Goal: Task Accomplishment & Management: Manage account settings

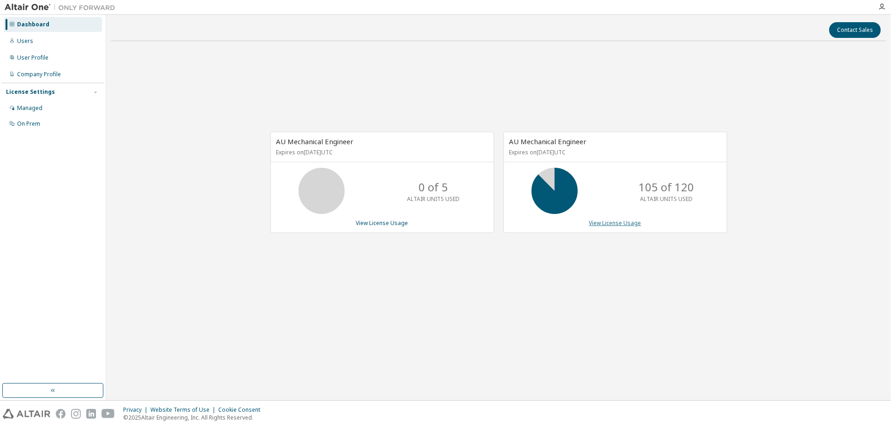
click at [598, 223] on link "View License Usage" at bounding box center [616, 223] width 52 height 8
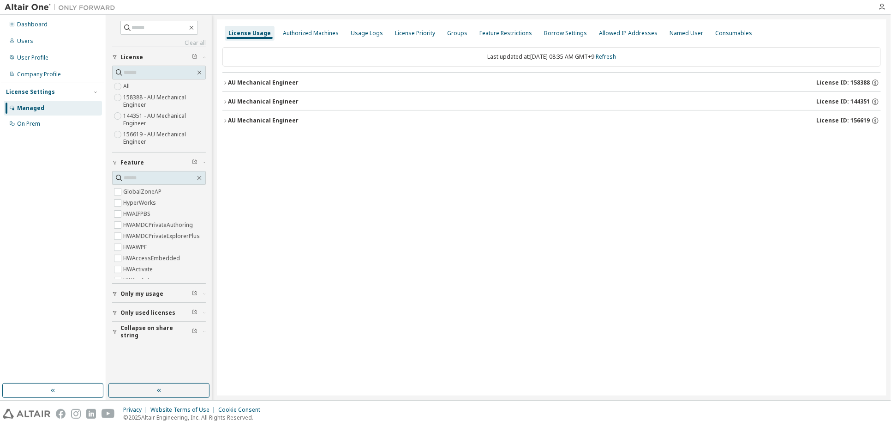
click at [223, 82] on icon "button" at bounding box center [226, 83] width 6 height 6
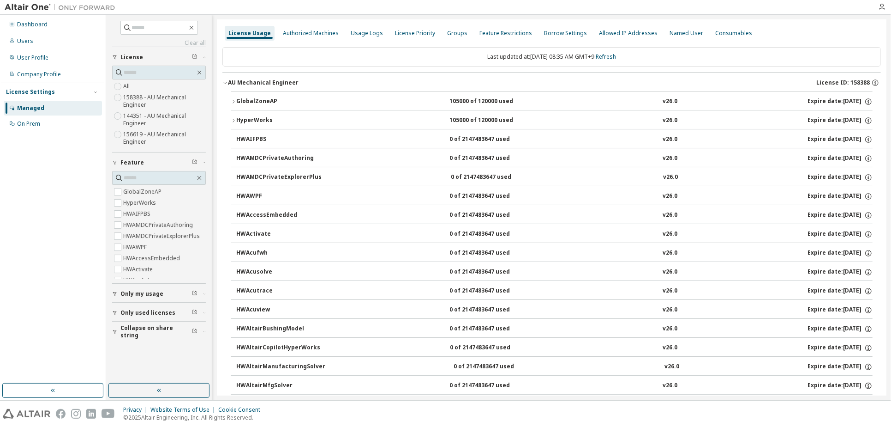
click at [235, 118] on icon "button" at bounding box center [234, 121] width 6 height 6
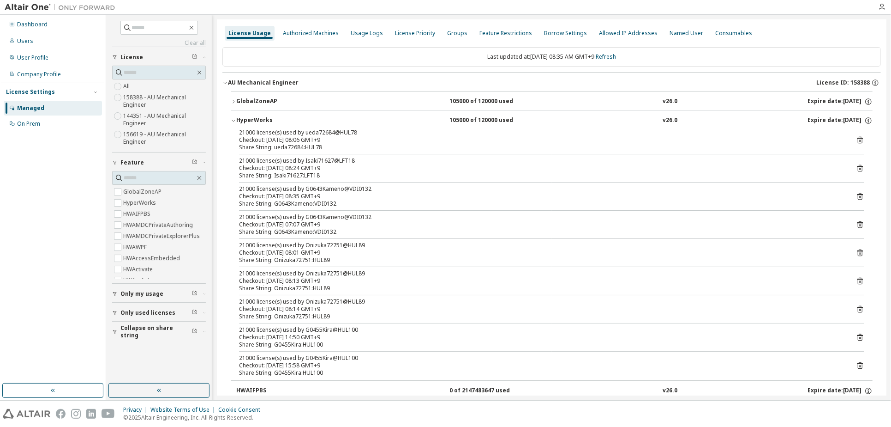
click at [236, 117] on div "HyperWorks" at bounding box center [277, 120] width 83 height 8
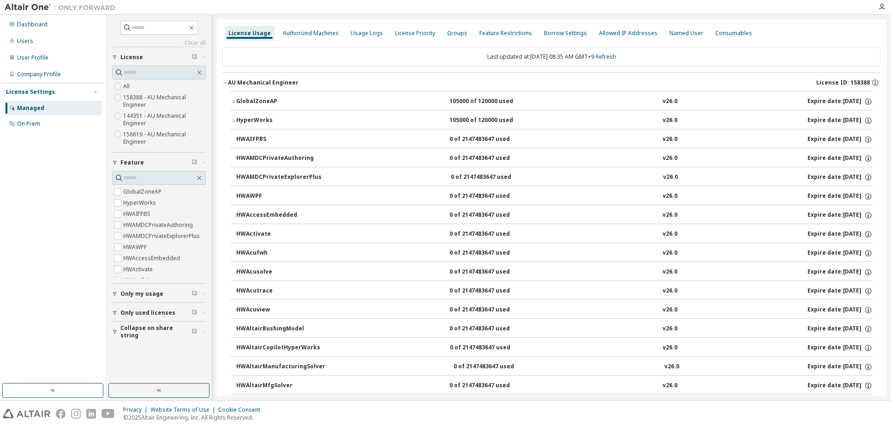
click at [226, 88] on button "AU Mechanical Engineer License ID: 158388" at bounding box center [552, 82] width 659 height 20
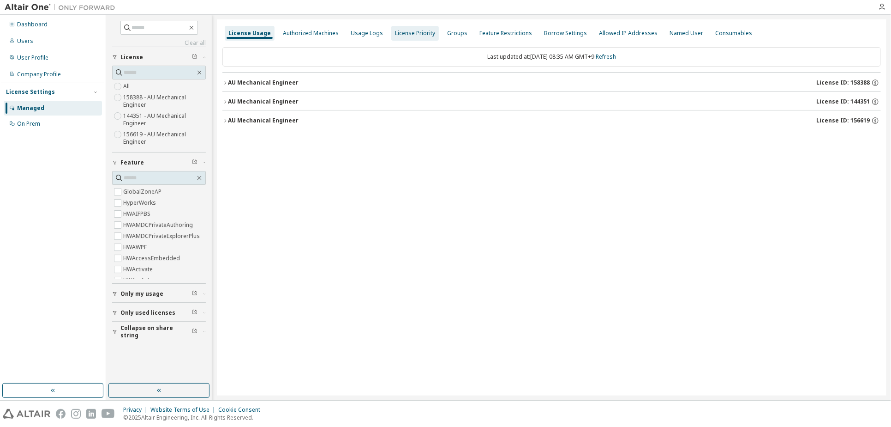
click at [322, 37] on div "Authorized Machines" at bounding box center [310, 33] width 63 height 15
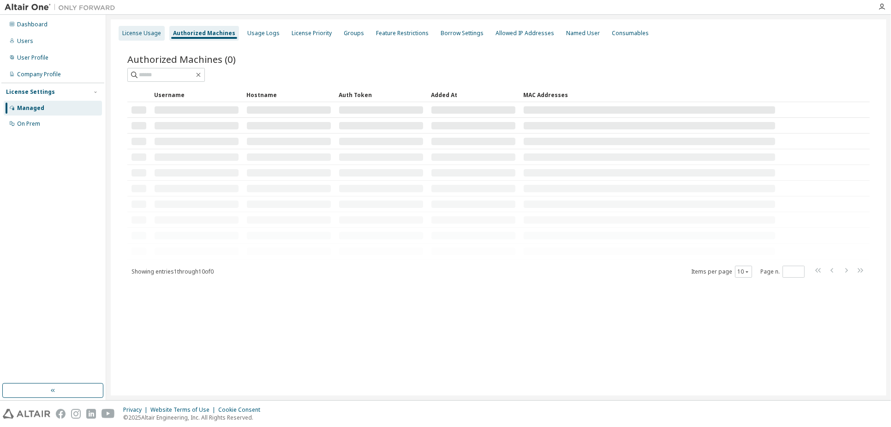
click at [138, 34] on div "License Usage" at bounding box center [141, 33] width 39 height 7
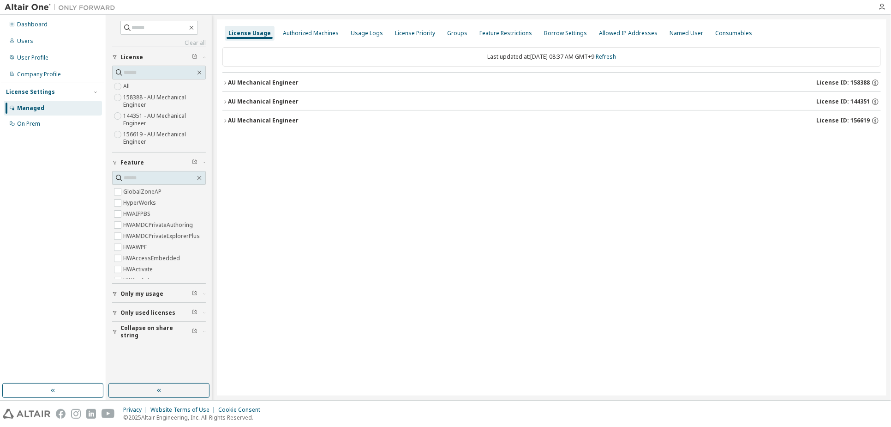
click at [229, 84] on div "AU Mechanical Engineer" at bounding box center [263, 82] width 71 height 7
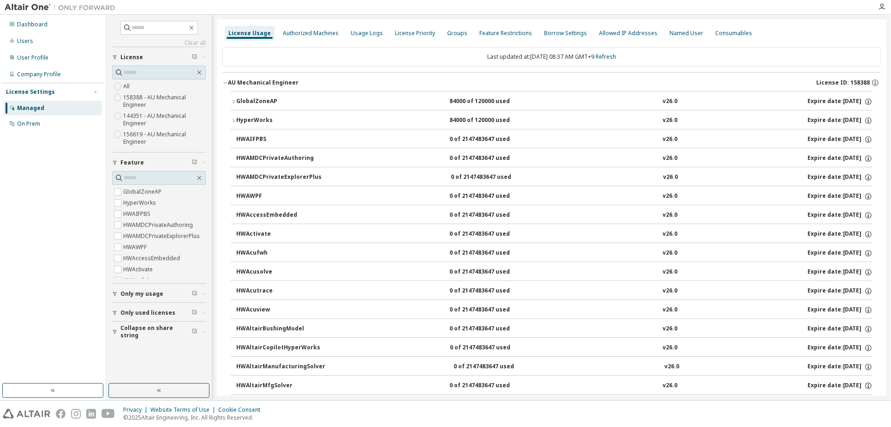
click at [231, 102] on icon "button" at bounding box center [234, 102] width 6 height 6
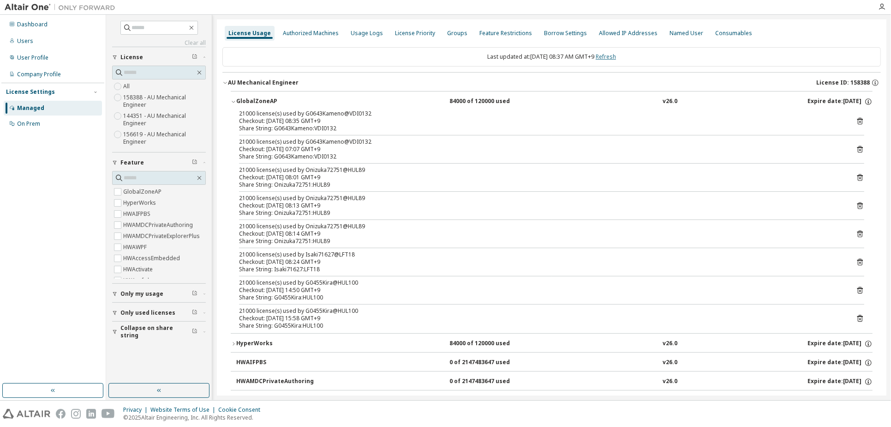
click at [615, 57] on link "Refresh" at bounding box center [606, 57] width 20 height 8
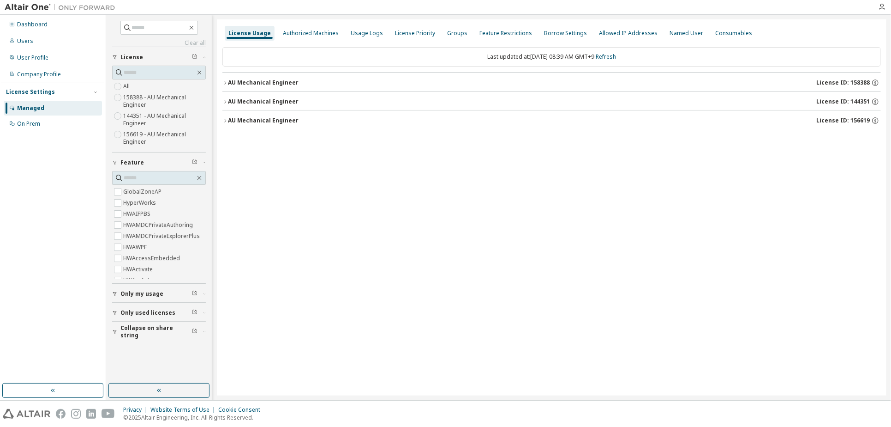
click at [388, 86] on div "AU Mechanical Engineer License ID: 158388" at bounding box center [554, 82] width 653 height 8
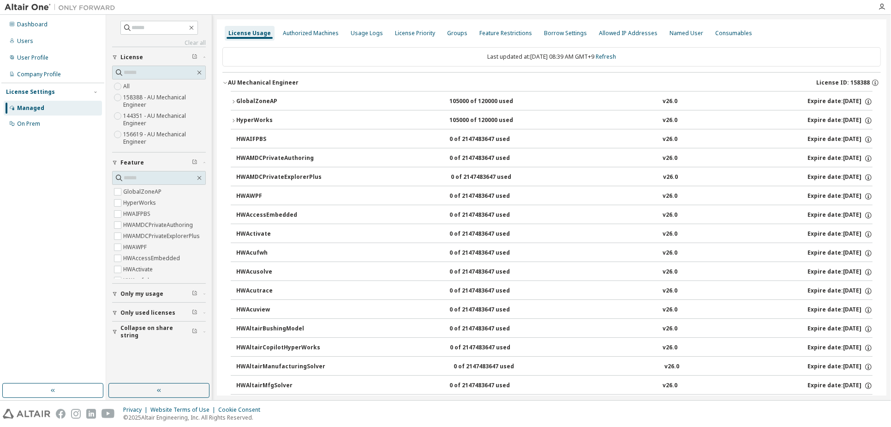
click at [307, 102] on div "GlobalZoneAP" at bounding box center [277, 101] width 83 height 8
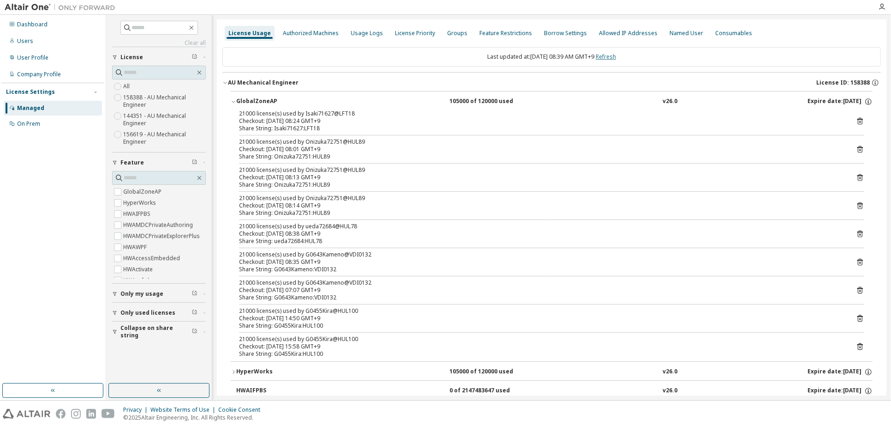
click at [610, 58] on link "Refresh" at bounding box center [606, 57] width 20 height 8
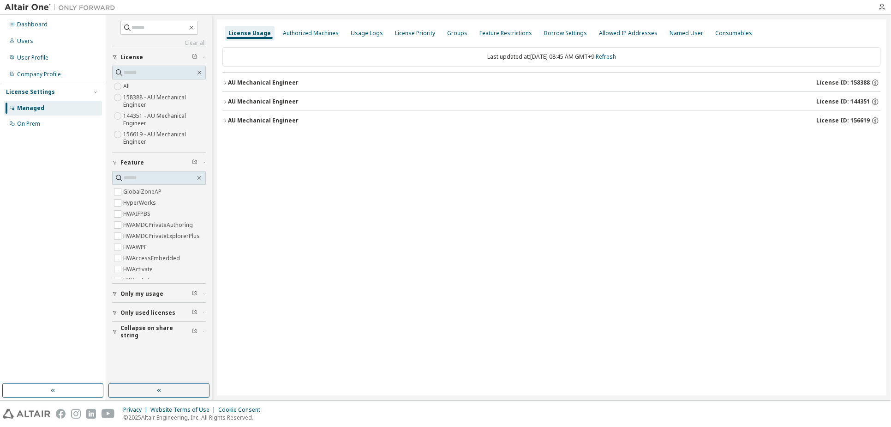
click at [289, 84] on div "AU Mechanical Engineer" at bounding box center [263, 82] width 71 height 7
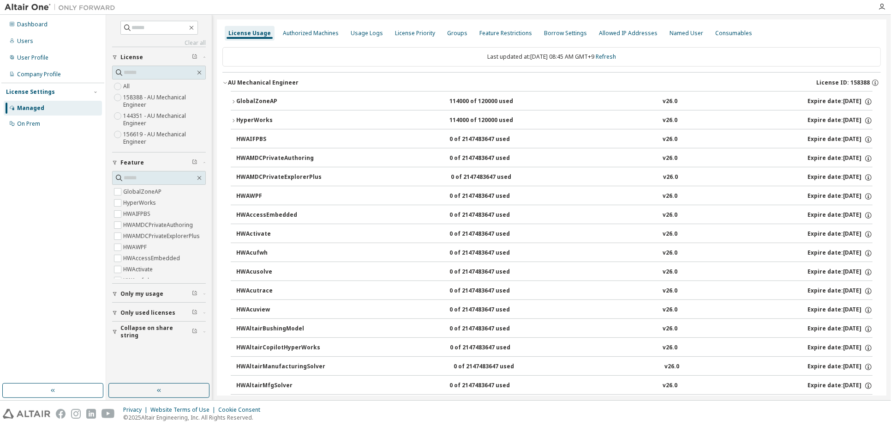
click at [404, 105] on div "GlobalZoneAP 114000 of 120000 used v26.0 Expire date: [DATE]" at bounding box center [554, 101] width 637 height 8
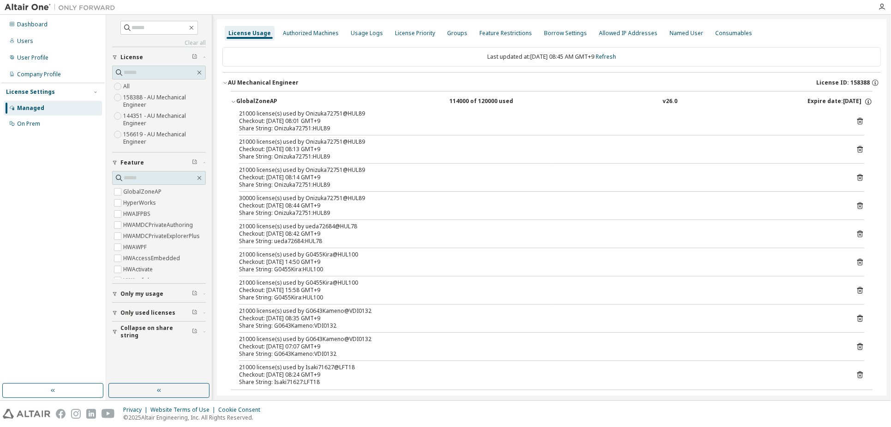
click at [349, 231] on div "Checkout: [DATE] 08:42 GMT+9" at bounding box center [540, 233] width 603 height 7
click at [397, 236] on div "Checkout: [DATE] 08:42 GMT+9" at bounding box center [540, 233] width 603 height 7
click at [234, 102] on icon "button" at bounding box center [233, 102] width 3 height 2
